Goal: Task Accomplishment & Management: Use online tool/utility

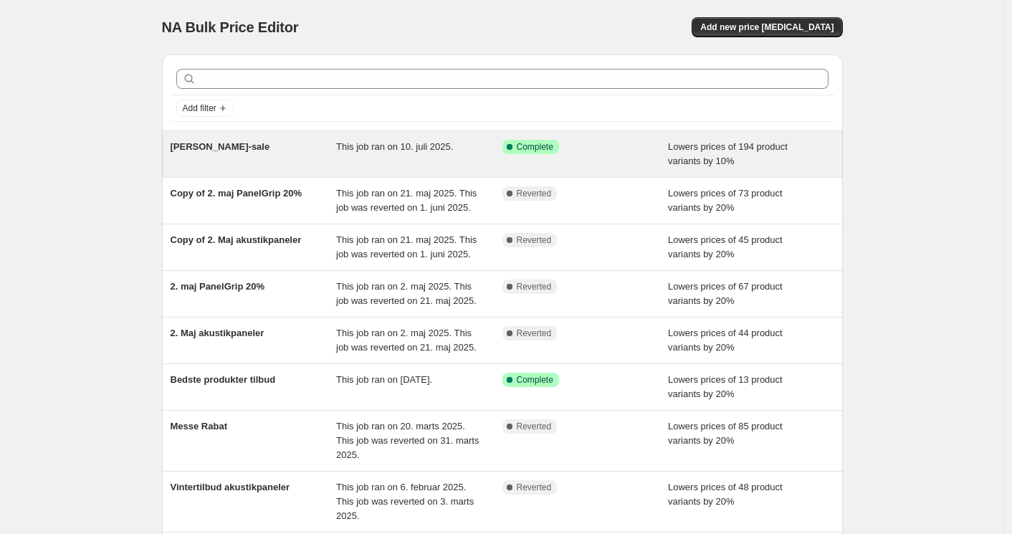
click at [273, 153] on div "[PERSON_NAME]-sale" at bounding box center [254, 154] width 166 height 29
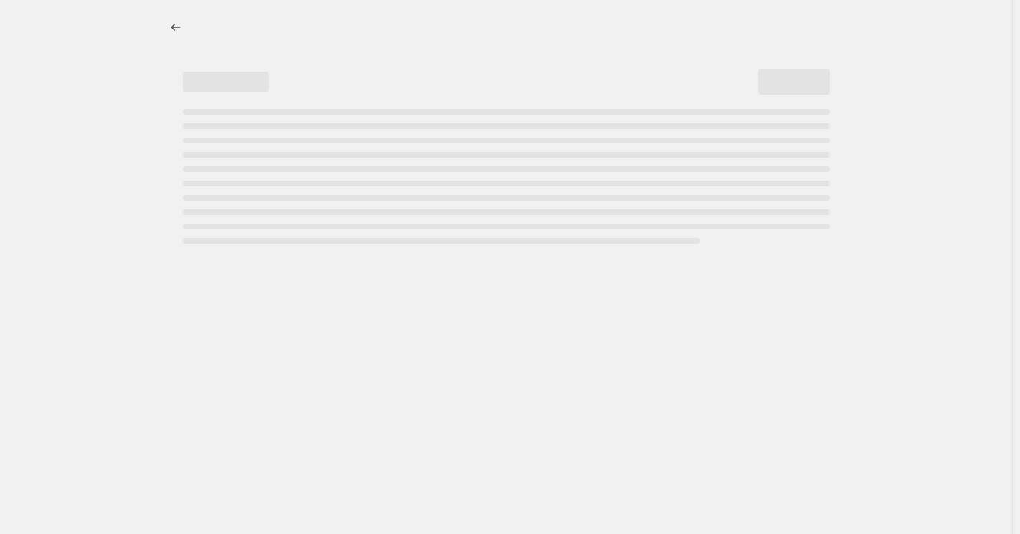
select select "percentage"
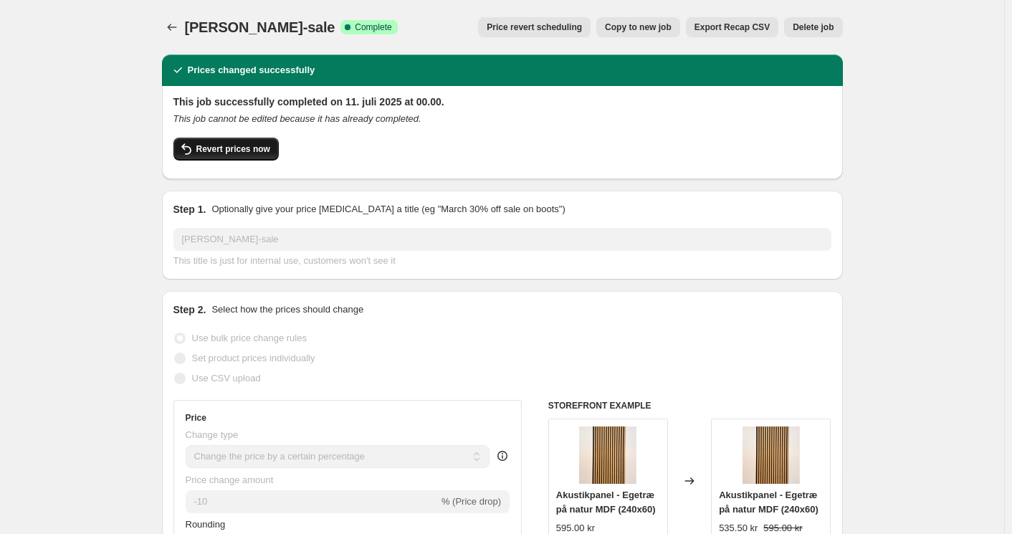
click at [252, 149] on span "Revert prices now" at bounding box center [233, 148] width 74 height 11
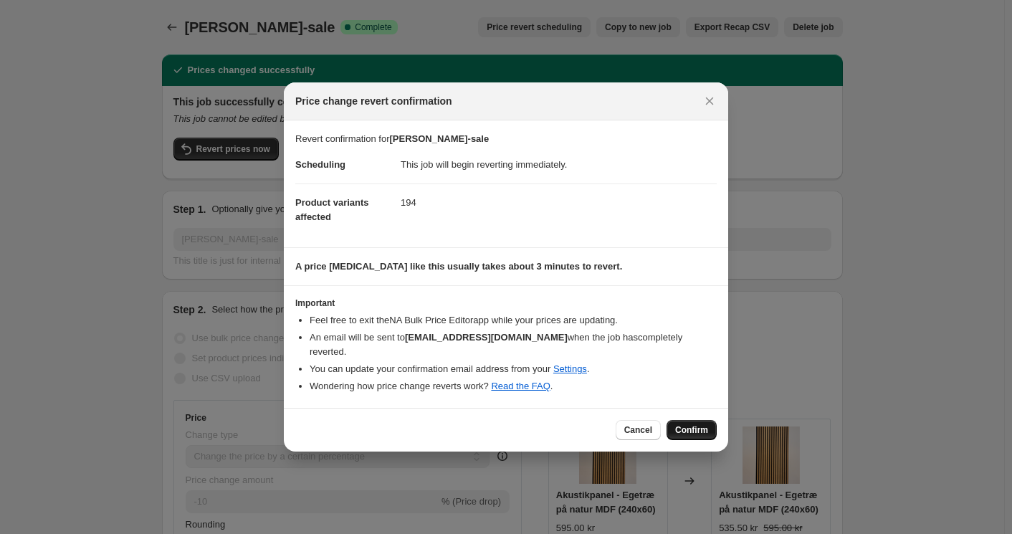
click at [682, 424] on span "Confirm" at bounding box center [691, 429] width 33 height 11
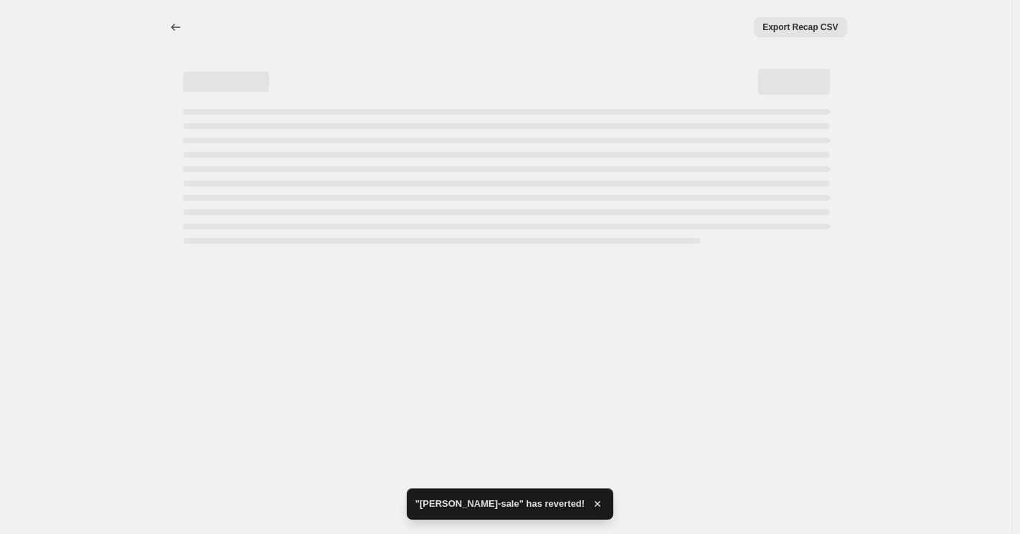
select select "percentage"
